Goal: Transaction & Acquisition: Download file/media

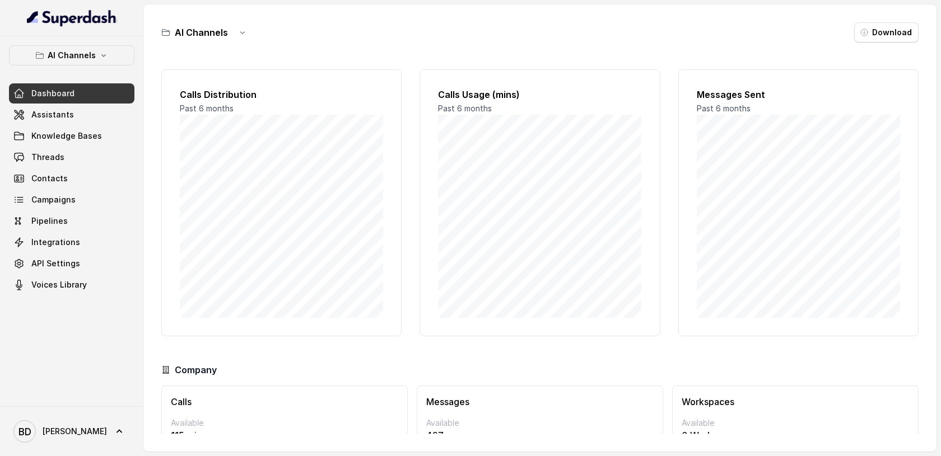
scroll to position [59, 0]
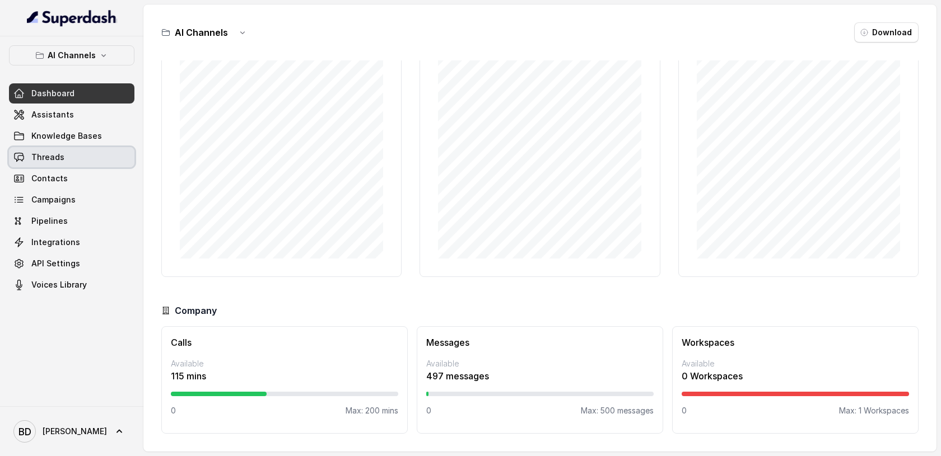
click at [42, 155] on span "Threads" at bounding box center [47, 157] width 33 height 11
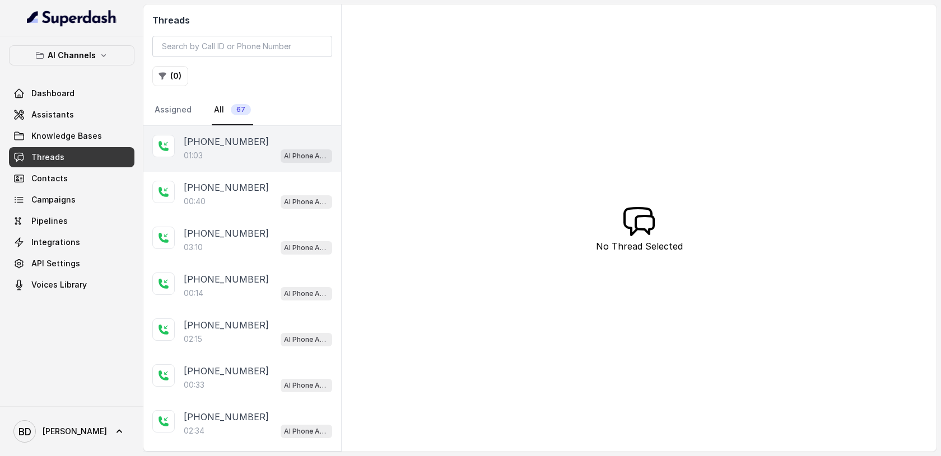
click at [195, 142] on p "[PHONE_NUMBER]" at bounding box center [226, 141] width 85 height 13
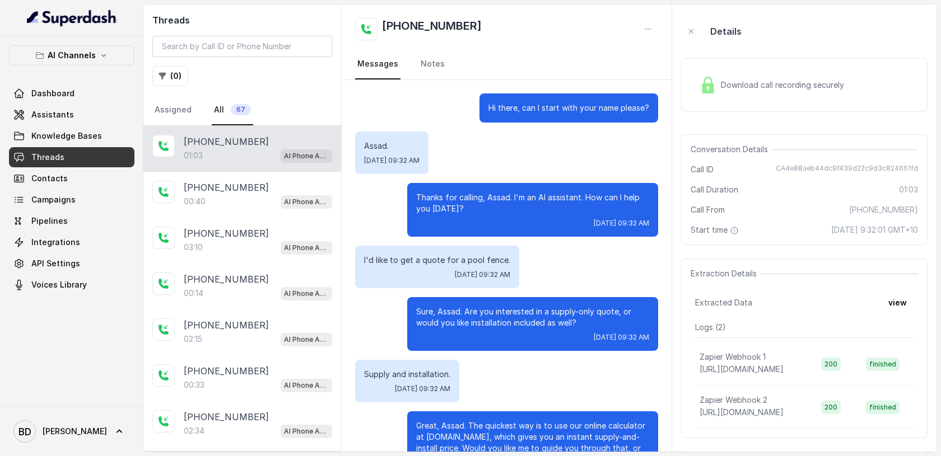
click at [708, 94] on div "Download call recording securely" at bounding box center [771, 85] width 153 height 26
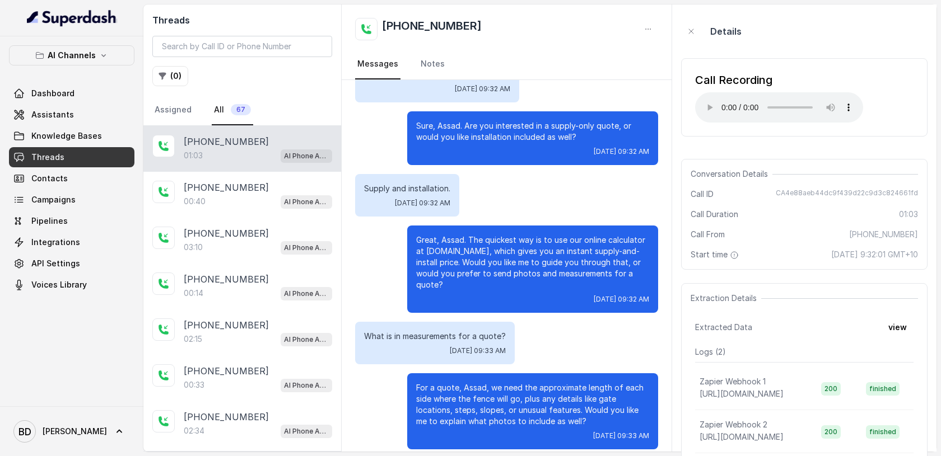
scroll to position [75, 0]
